Goal: Task Accomplishment & Management: Manage account settings

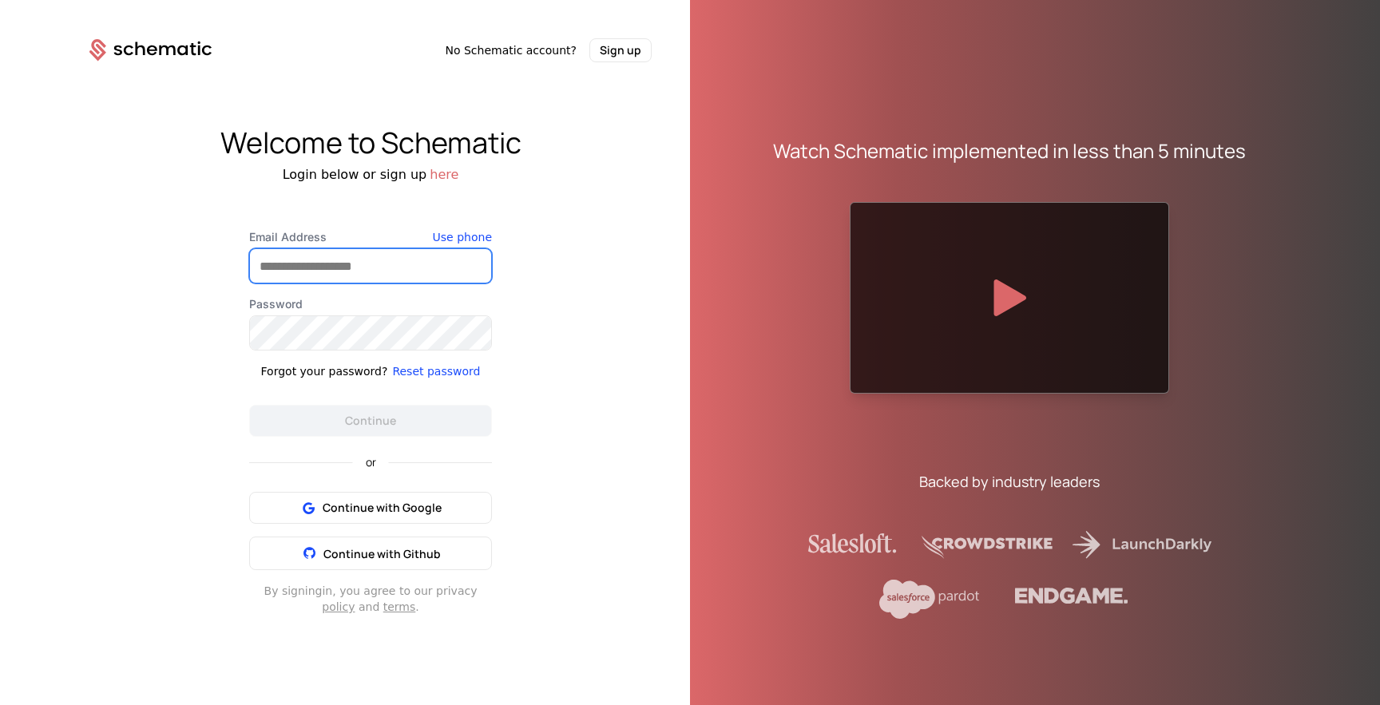
click at [405, 277] on input "Email Address" at bounding box center [370, 266] width 241 height 34
type input "**********"
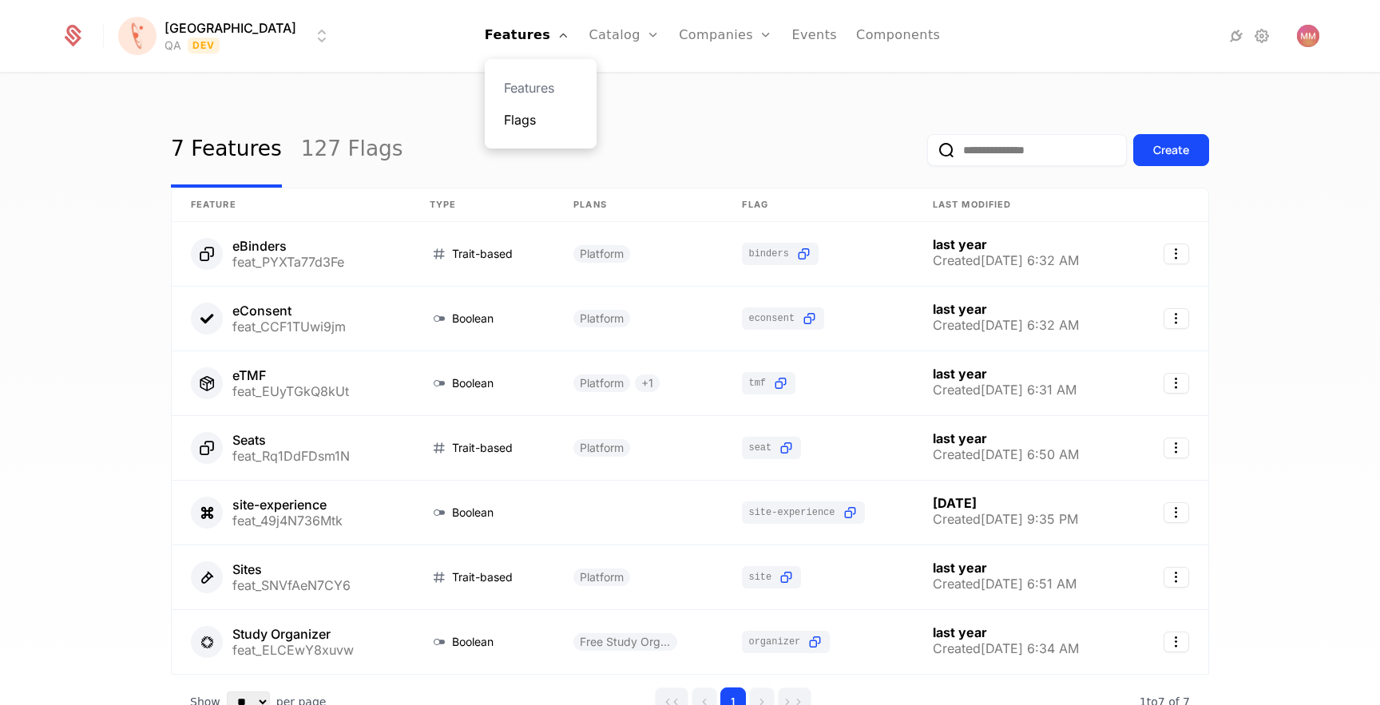
click at [504, 117] on link "Flags" at bounding box center [540, 119] width 73 height 19
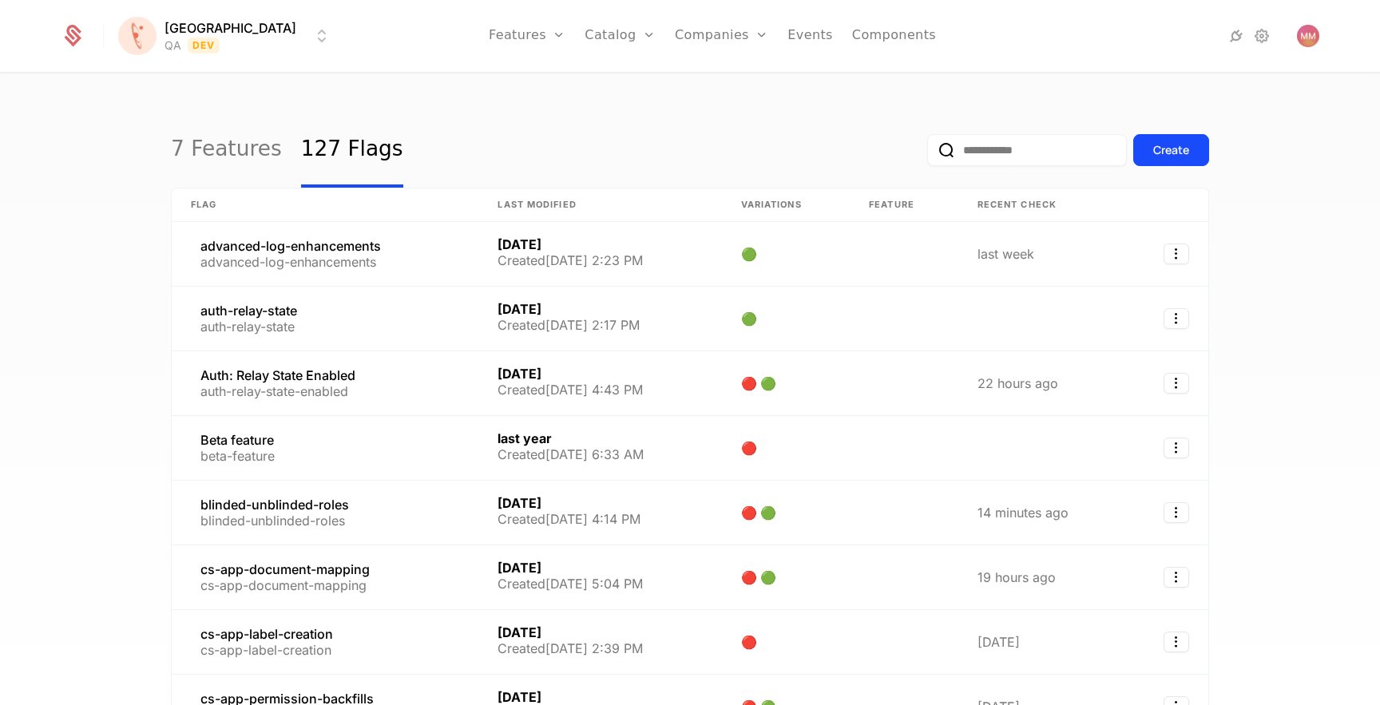
click at [1035, 134] on input "email" at bounding box center [1027, 150] width 200 height 32
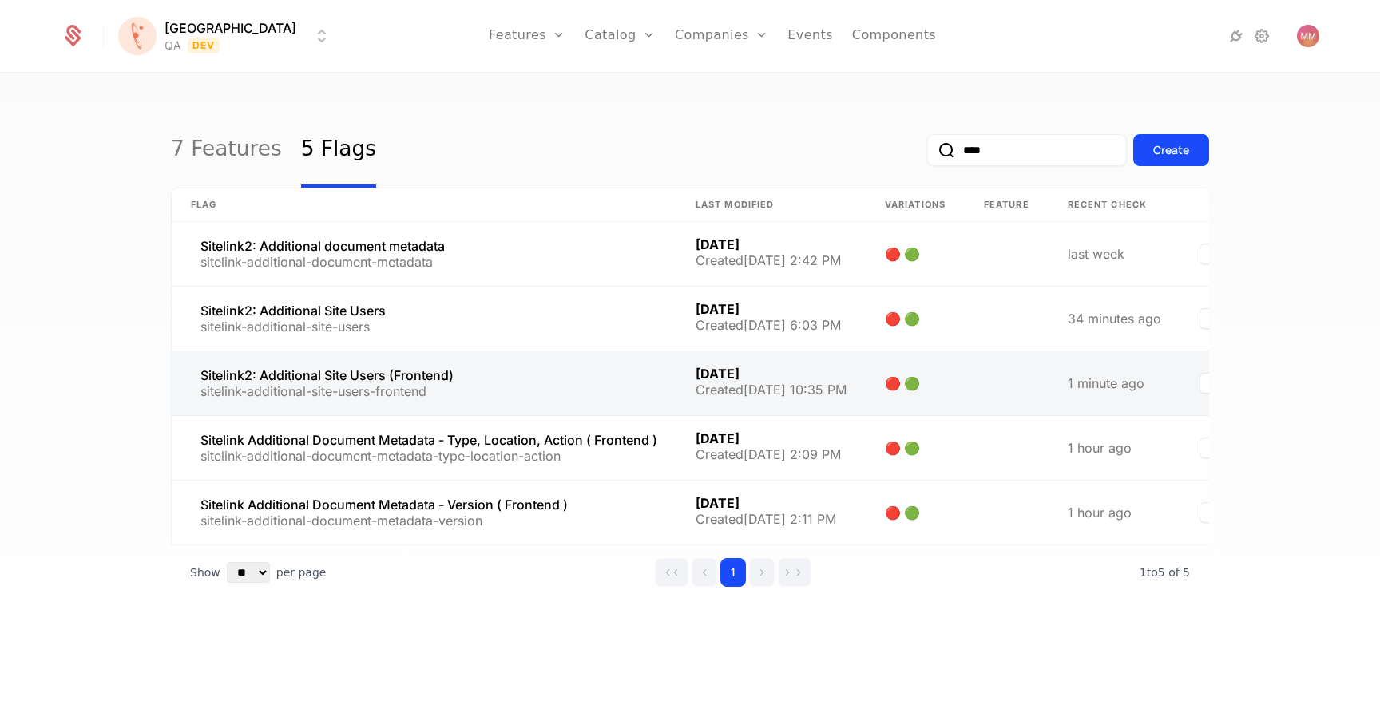
type input "****"
click at [452, 372] on link at bounding box center [424, 383] width 505 height 64
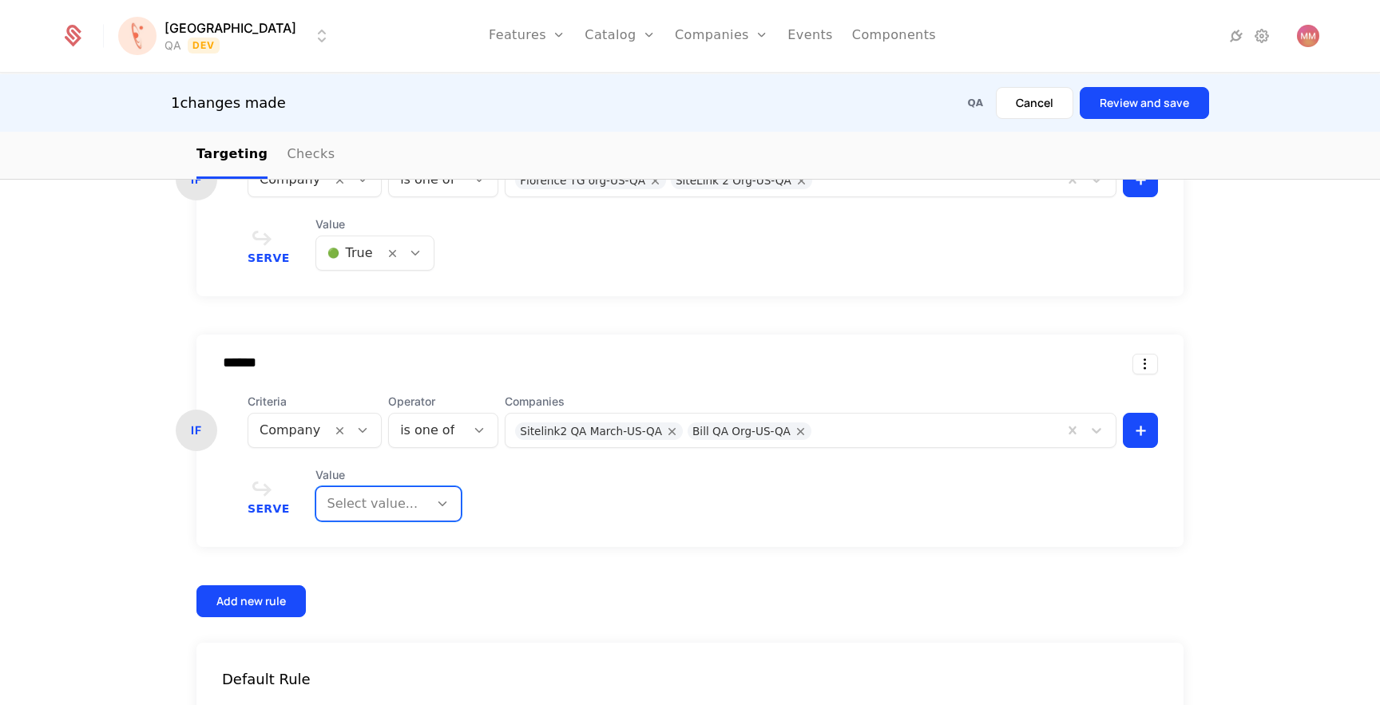
scroll to position [659, 0]
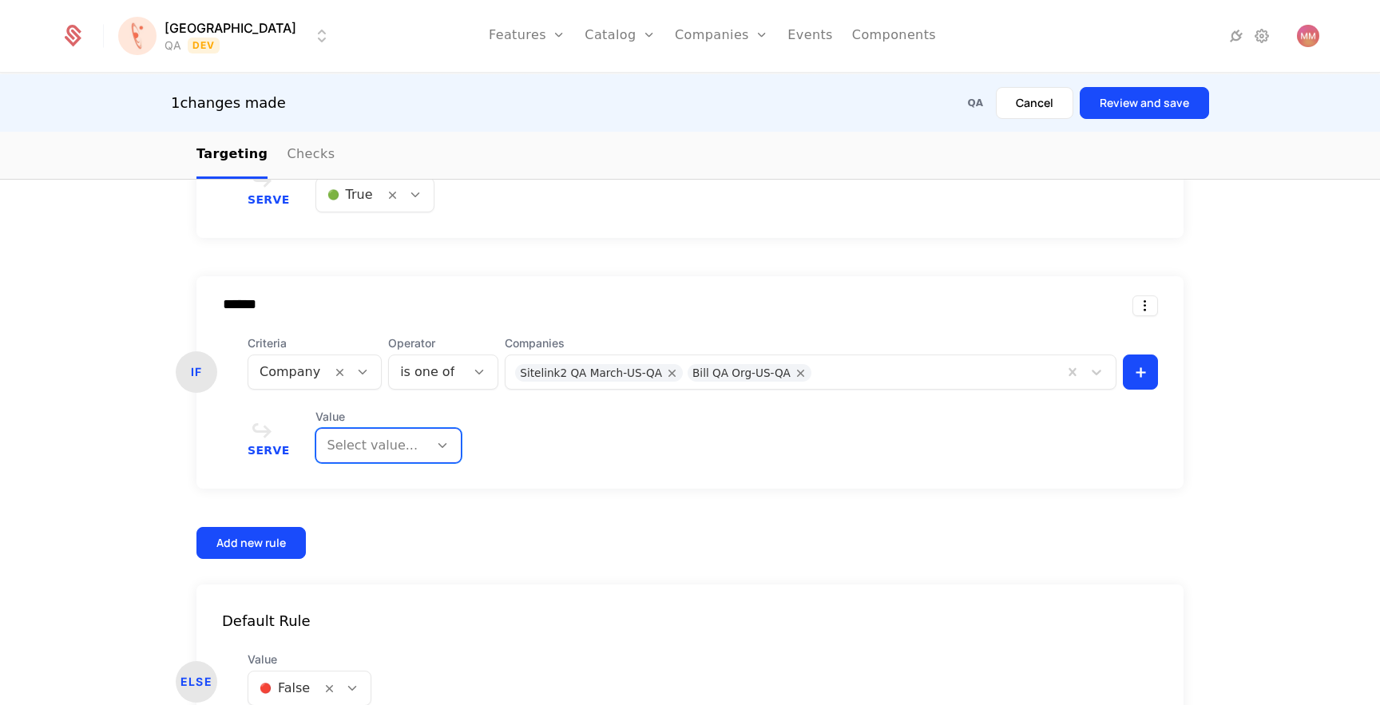
click at [543, 482] on div "****** IF Criteria Company Operator is one of Companies Sitelink2 QA March-US-Q…" at bounding box center [689, 382] width 987 height 212
click at [399, 442] on div at bounding box center [372, 445] width 90 height 22
click at [359, 515] on span "🔴 False" at bounding box center [347, 517] width 54 height 14
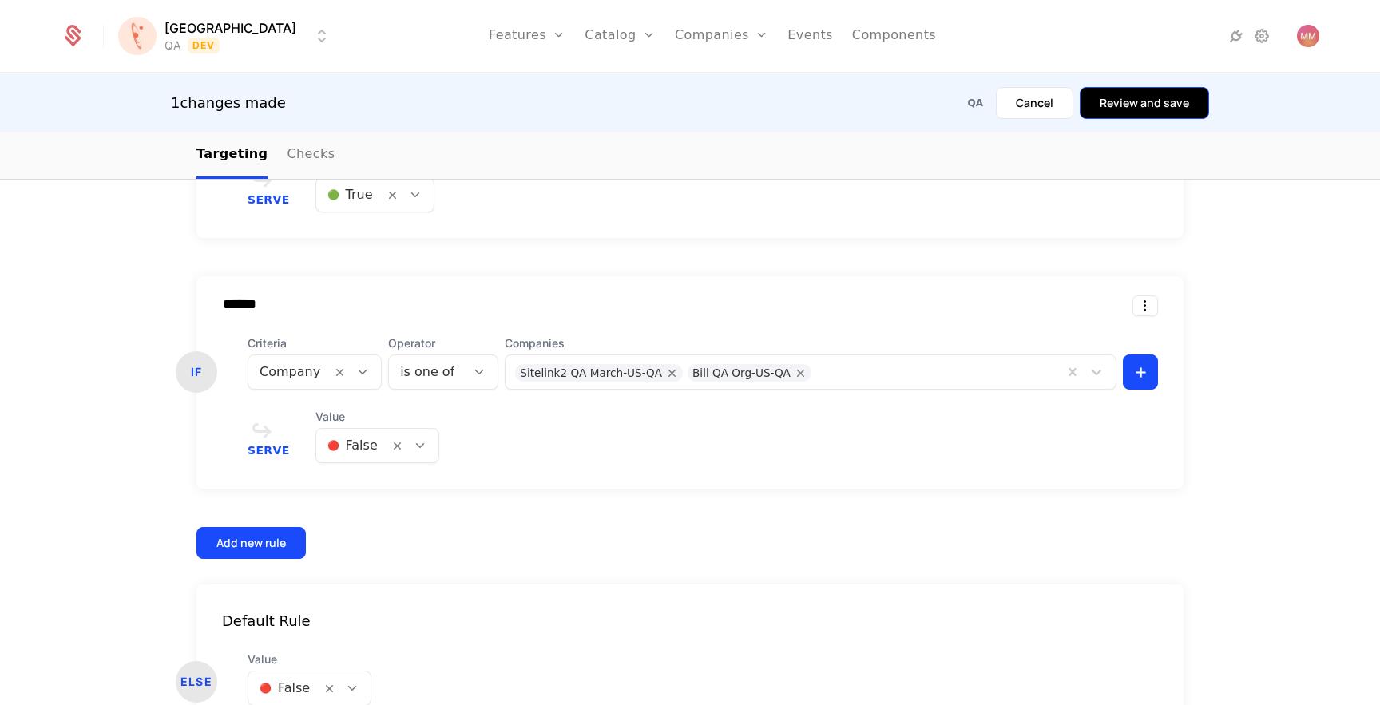
click at [1133, 105] on button "Review and save" at bounding box center [1144, 103] width 129 height 32
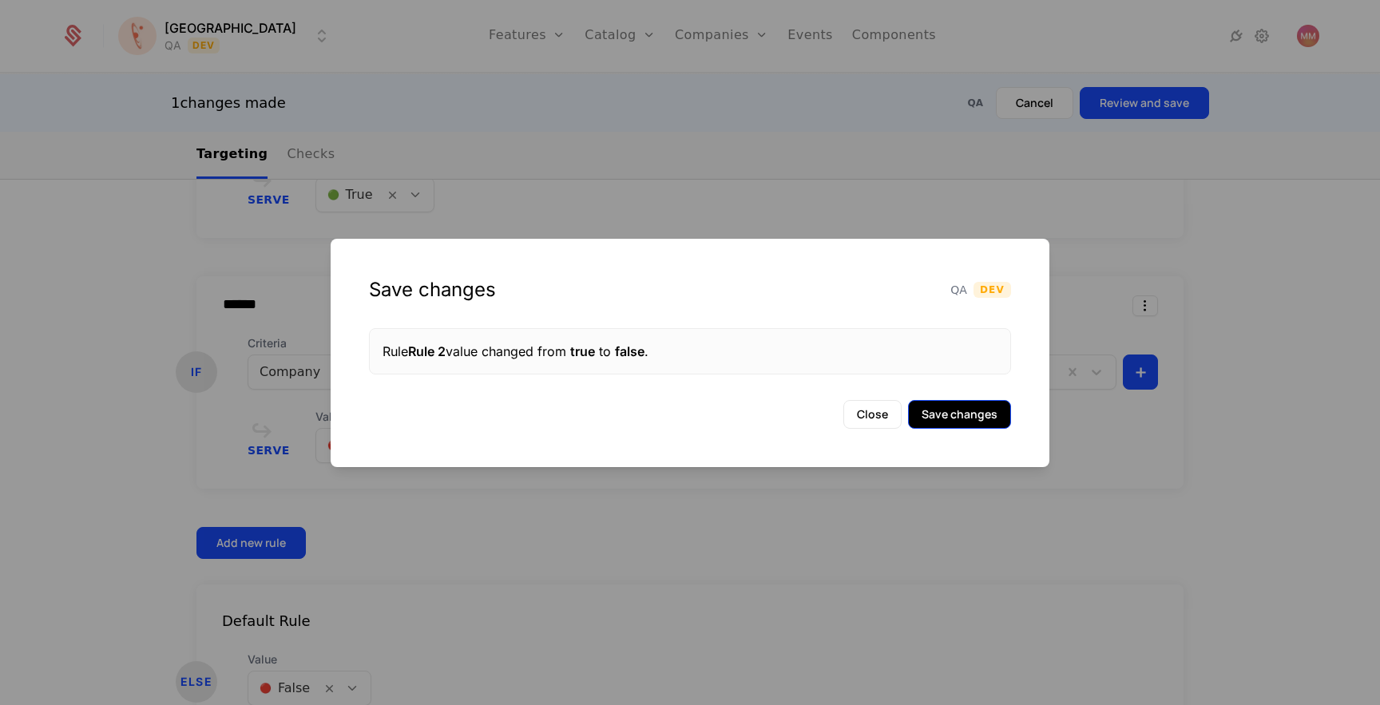
click at [982, 420] on button "Save changes" at bounding box center [959, 414] width 103 height 29
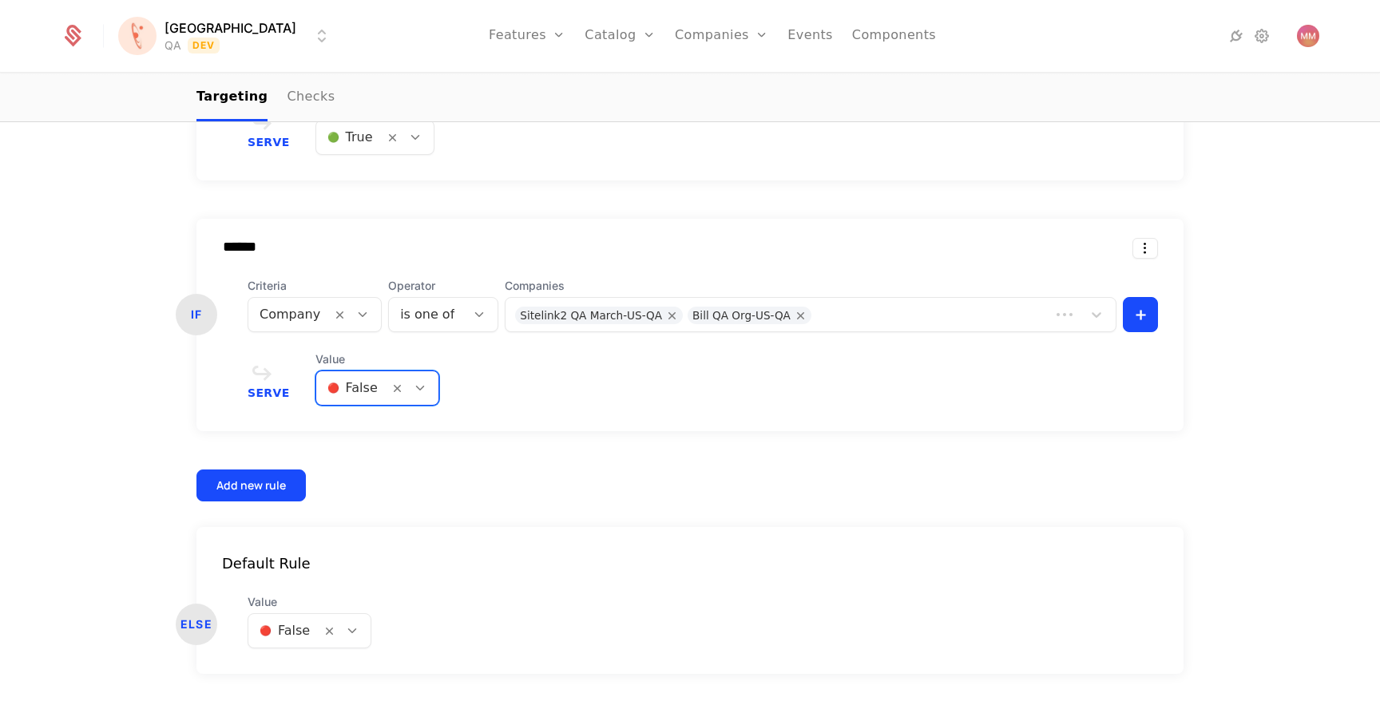
click at [409, 398] on div at bounding box center [414, 388] width 50 height 34
click at [351, 434] on span "🟢 True" at bounding box center [344, 430] width 49 height 14
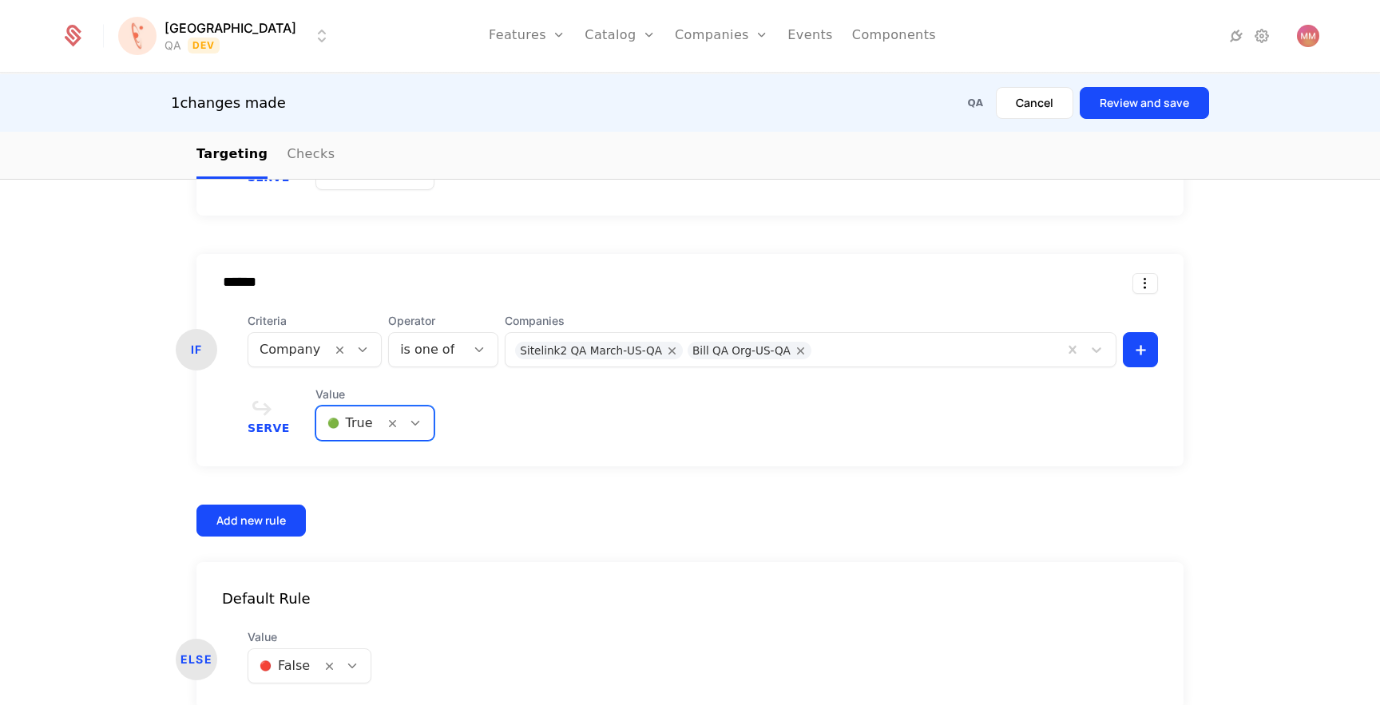
scroll to position [704, 0]
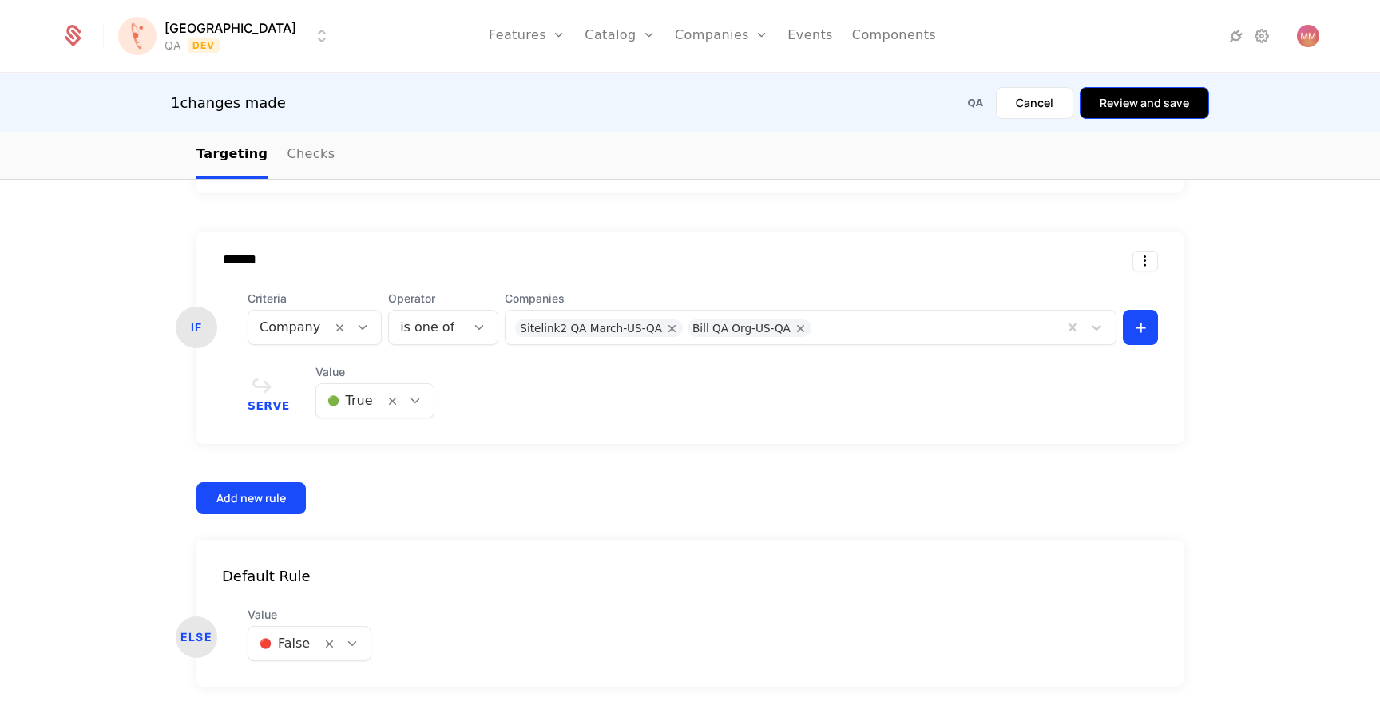
click at [1159, 104] on button "Review and save" at bounding box center [1144, 103] width 129 height 32
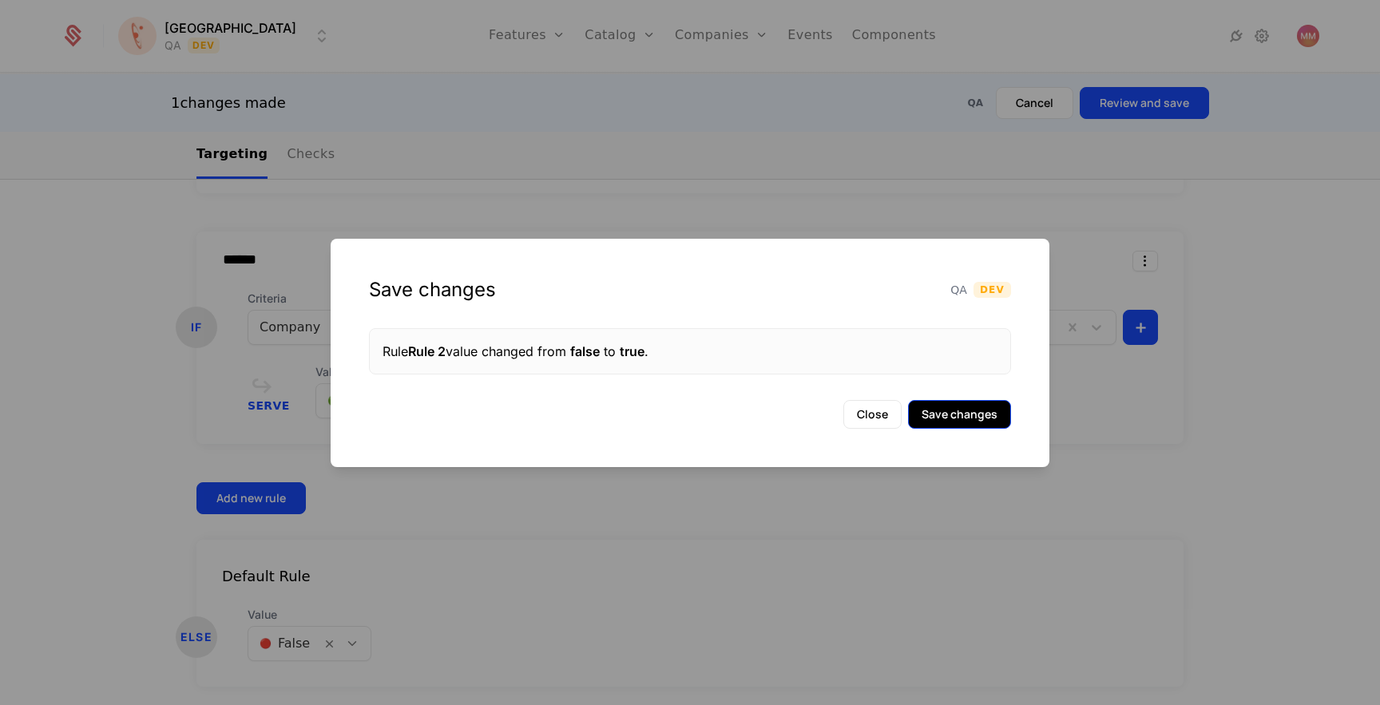
click at [987, 416] on button "Save changes" at bounding box center [959, 414] width 103 height 29
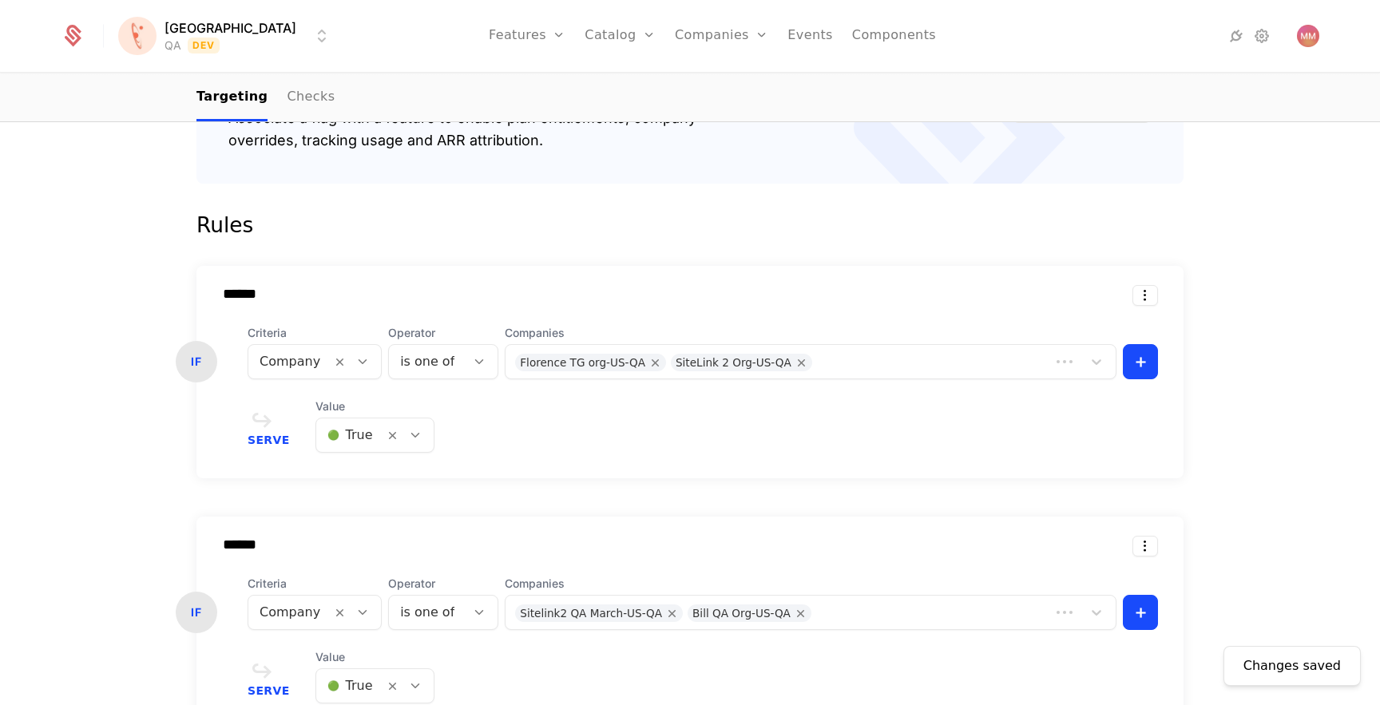
scroll to position [109, 0]
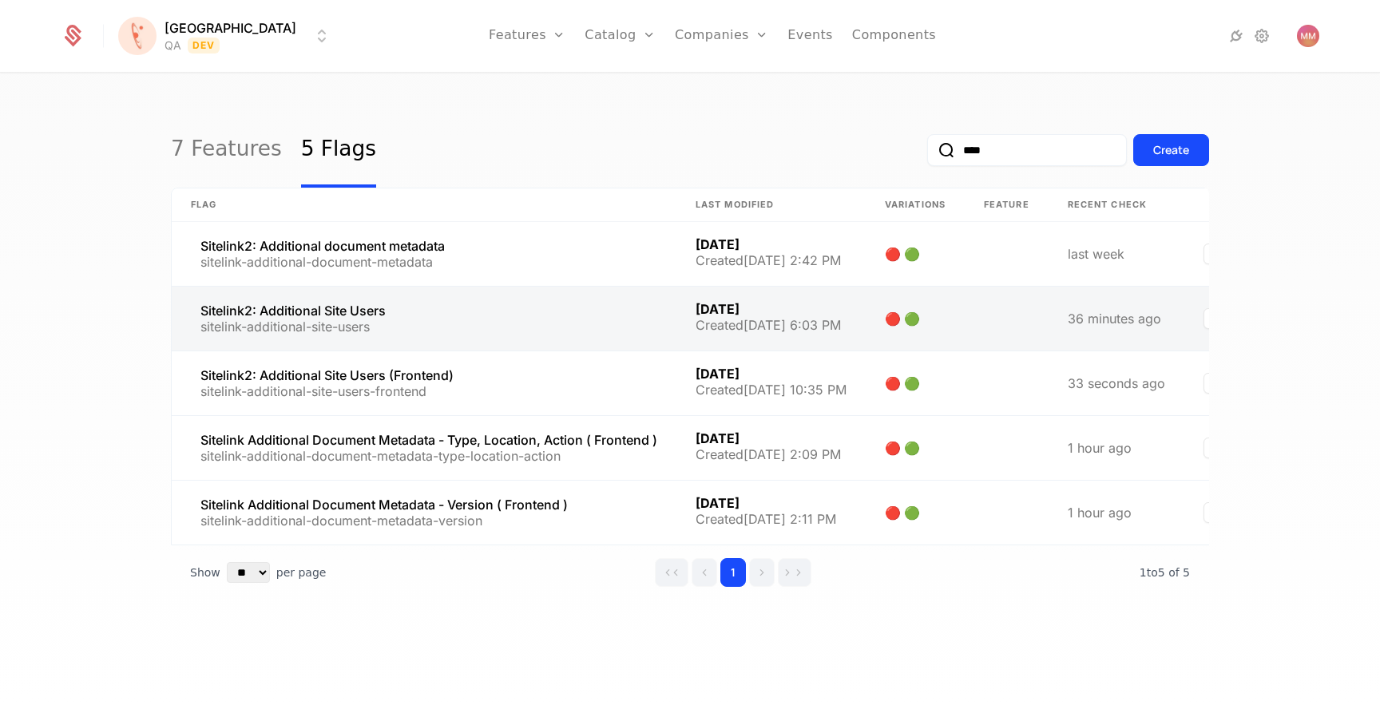
click at [521, 303] on link at bounding box center [424, 319] width 505 height 64
